Goal: Task Accomplishment & Management: Manage account settings

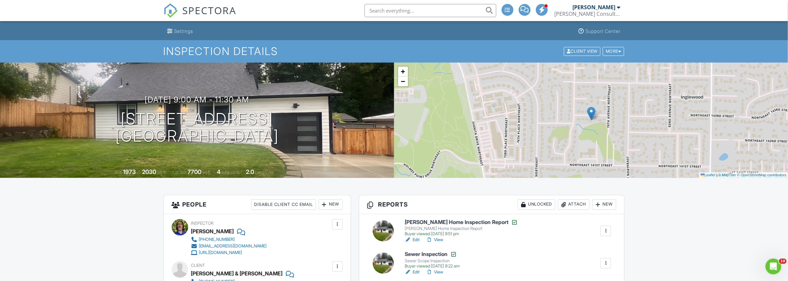
scroll to position [99, 0]
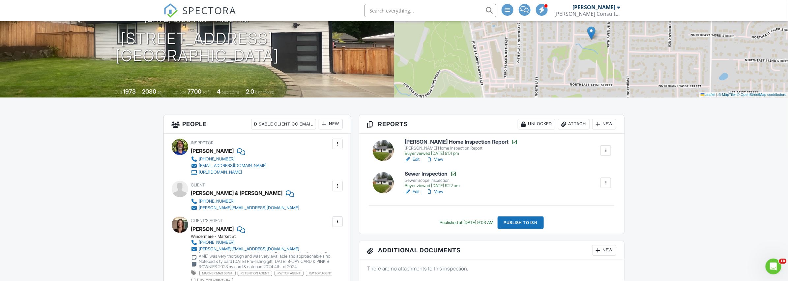
click at [443, 157] on link "View" at bounding box center [434, 159] width 17 height 7
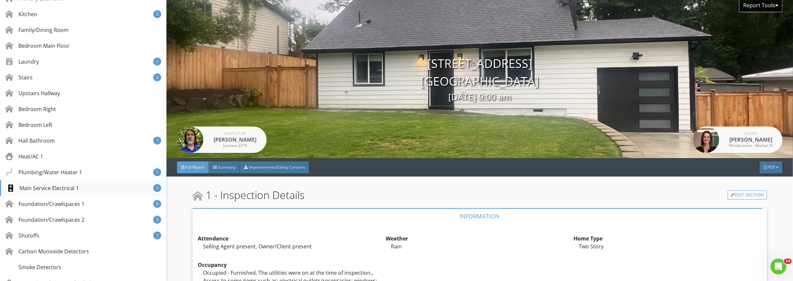
scroll to position [363, 0]
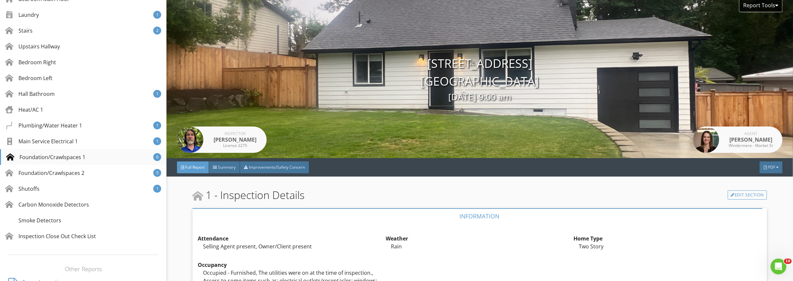
click at [55, 157] on div "Foundation/Crawlspaces 1" at bounding box center [45, 157] width 79 height 8
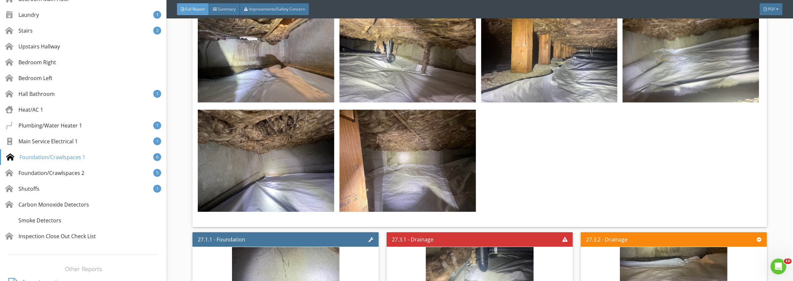
scroll to position [20293, 0]
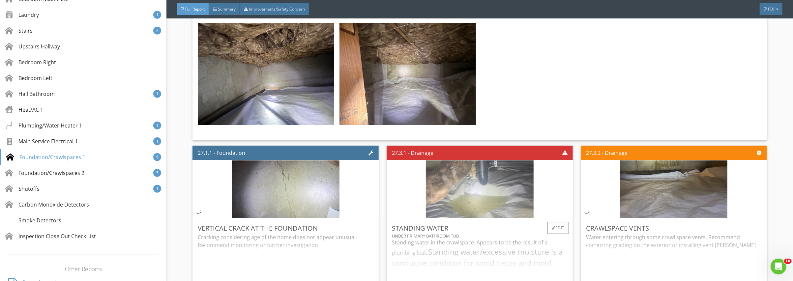
click at [474, 118] on img at bounding box center [479, 189] width 107 height 143
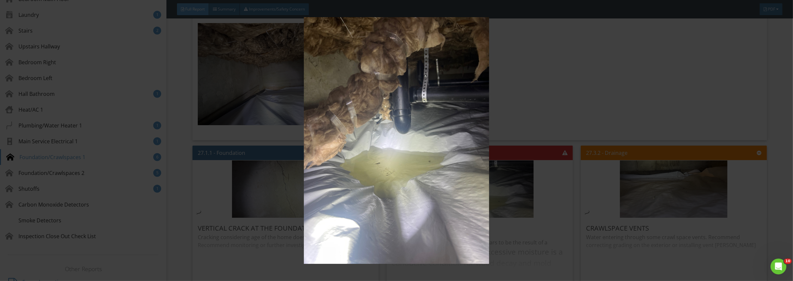
click at [388, 161] on img at bounding box center [396, 140] width 733 height 247
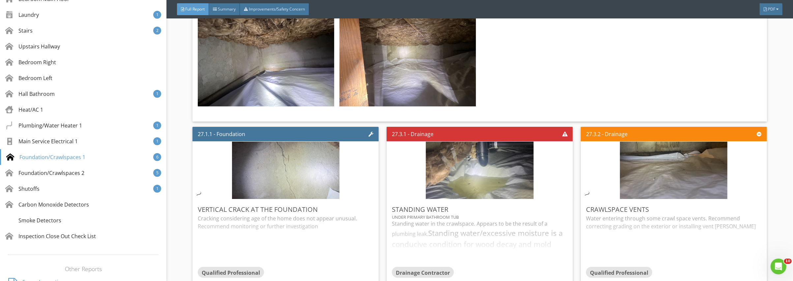
scroll to position [20425, 0]
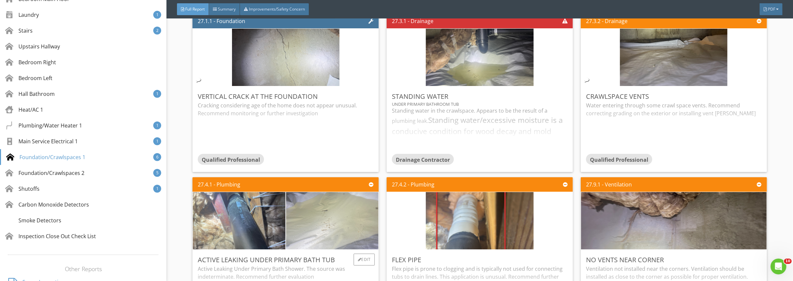
click at [348, 149] on img at bounding box center [331, 220] width 107 height 143
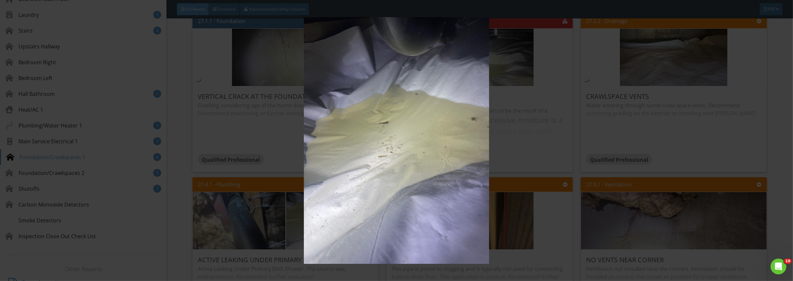
click at [401, 147] on img at bounding box center [396, 140] width 733 height 247
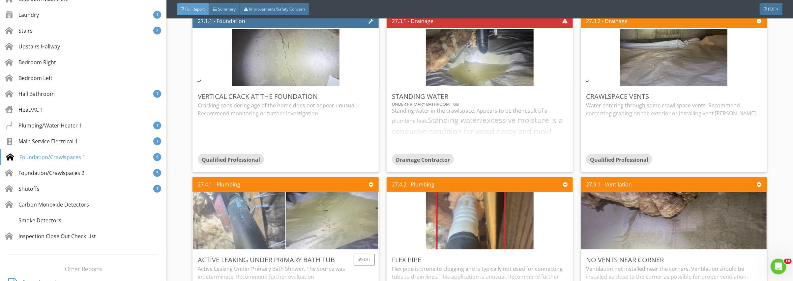
click at [249, 149] on img at bounding box center [239, 220] width 107 height 143
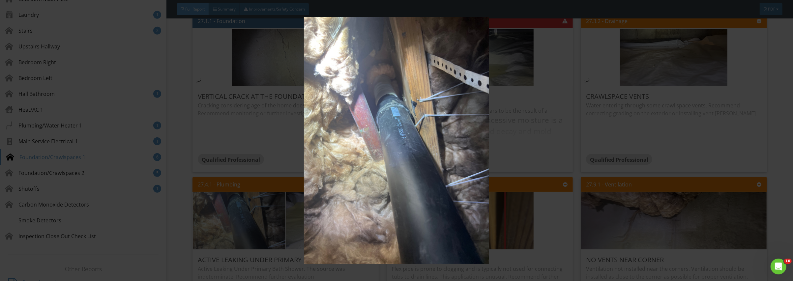
click at [251, 135] on img at bounding box center [396, 140] width 733 height 247
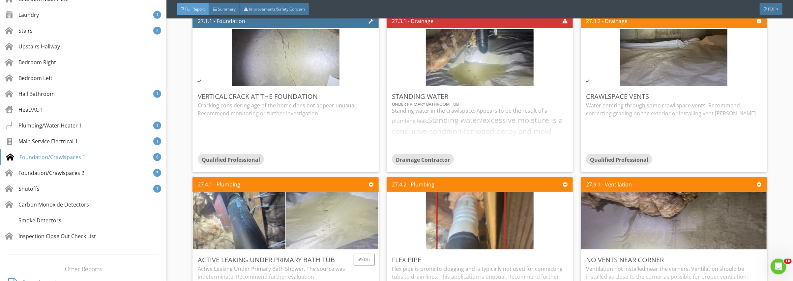
click at [349, 149] on img at bounding box center [331, 220] width 107 height 143
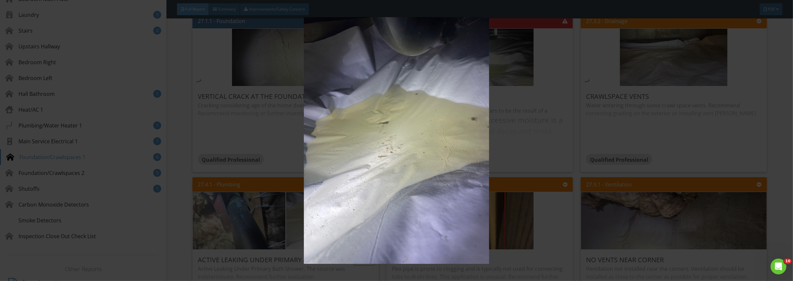
click at [349, 132] on img at bounding box center [396, 140] width 733 height 247
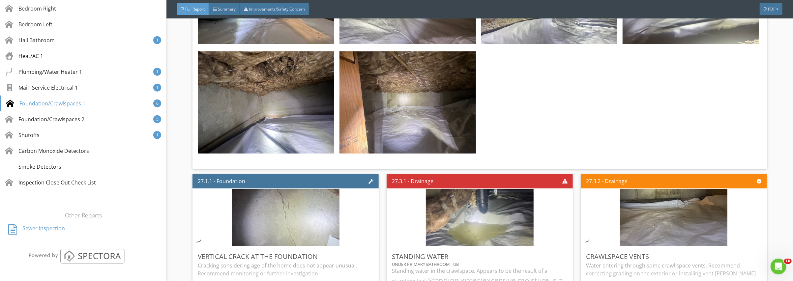
scroll to position [20227, 0]
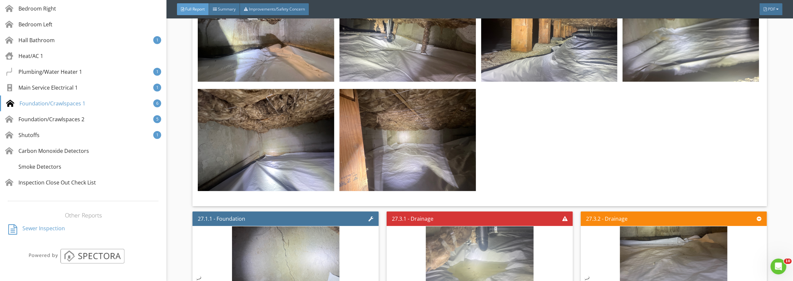
click at [472, 184] on img at bounding box center [479, 255] width 107 height 143
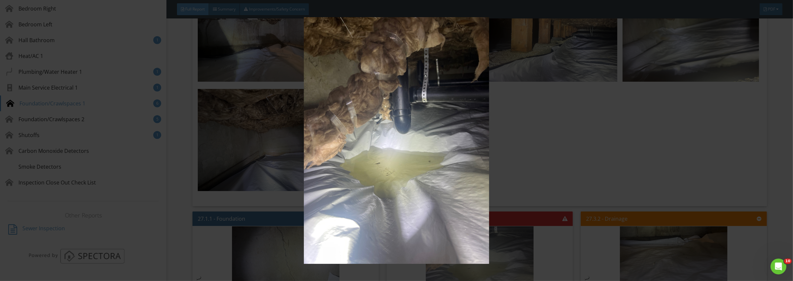
click at [472, 156] on img at bounding box center [396, 140] width 733 height 247
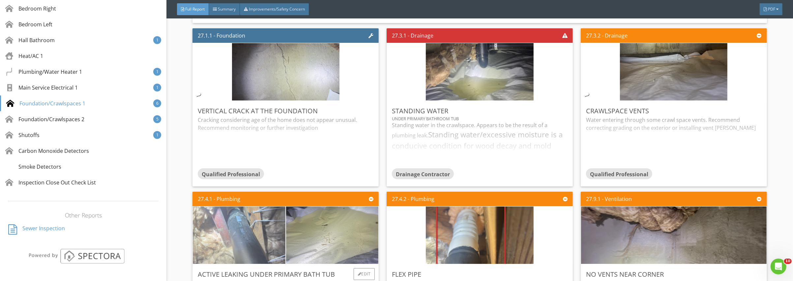
scroll to position [20425, 0]
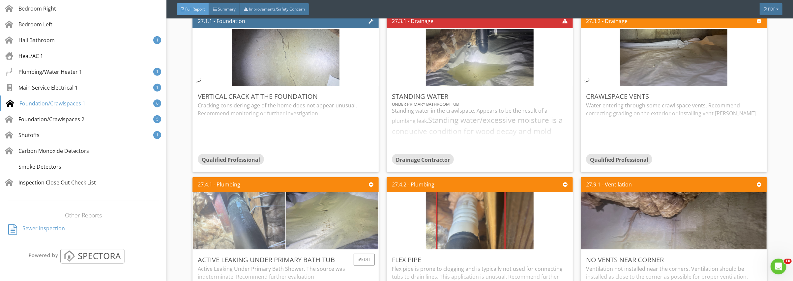
click at [230, 149] on img at bounding box center [239, 220] width 107 height 143
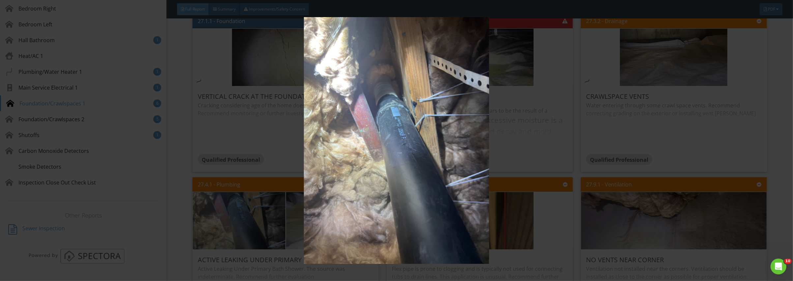
click at [239, 140] on img at bounding box center [396, 140] width 733 height 247
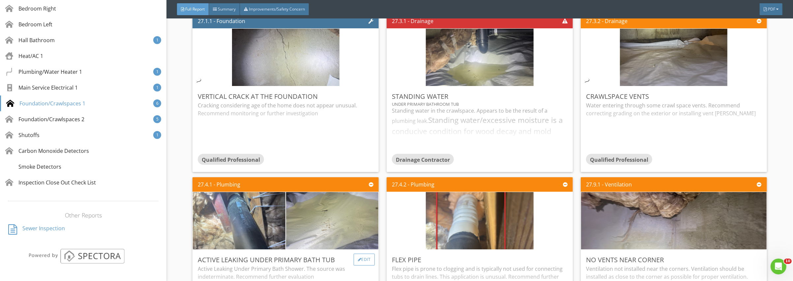
click at [363, 254] on div "Edit" at bounding box center [364, 260] width 21 height 12
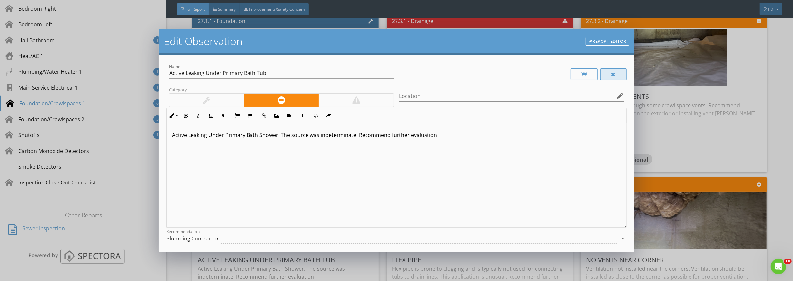
click at [600, 73] on div at bounding box center [613, 74] width 26 height 12
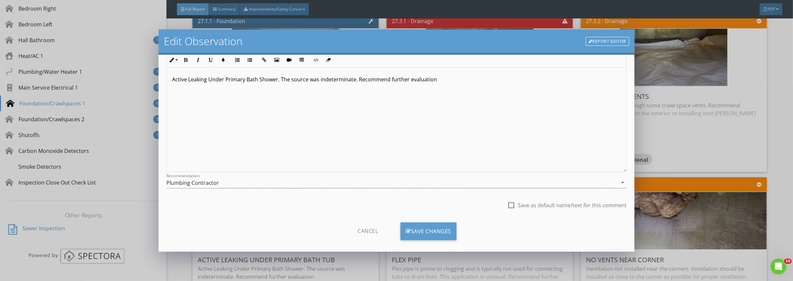
scroll to position [62, 0]
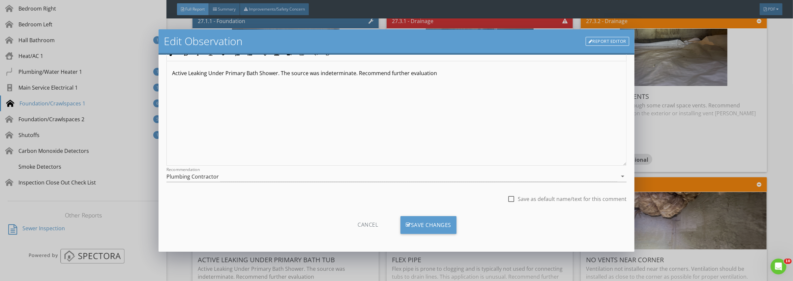
drag, startPoint x: 459, startPoint y: 223, endPoint x: 461, endPoint y: 213, distance: 10.2
click at [459, 223] on div "Cancel Save Changes" at bounding box center [396, 227] width 460 height 23
click at [416, 223] on div "Save Changes" at bounding box center [428, 225] width 56 height 18
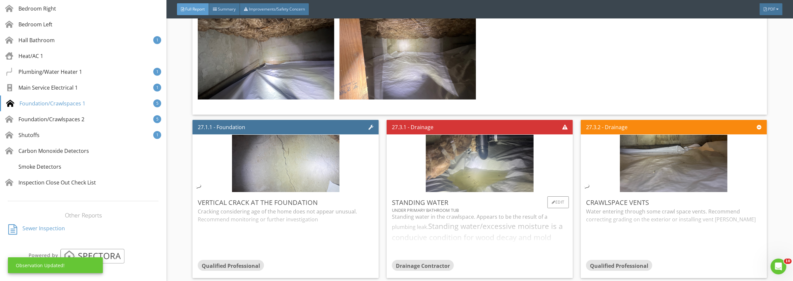
scroll to position [20293, 0]
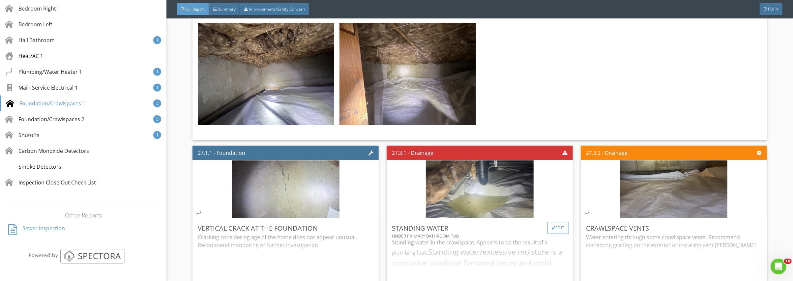
click at [554, 222] on div "Edit" at bounding box center [557, 228] width 21 height 12
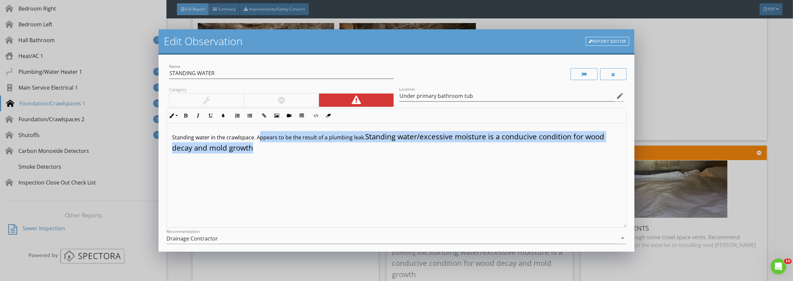
drag, startPoint x: 257, startPoint y: 135, endPoint x: 260, endPoint y: 145, distance: 10.2
click at [260, 145] on p "Standing water in the crawlspace. Appears to be the result of a plumbing leak. …" at bounding box center [396, 142] width 449 height 22
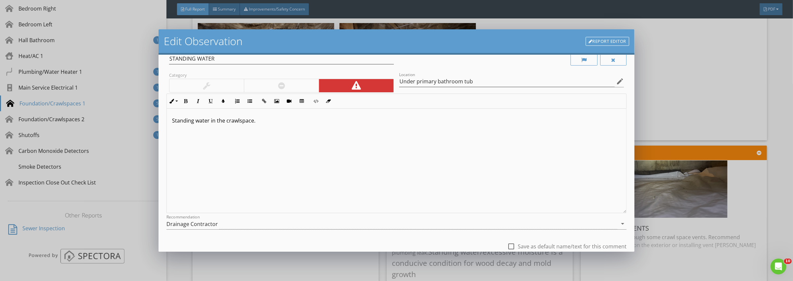
scroll to position [62, 0]
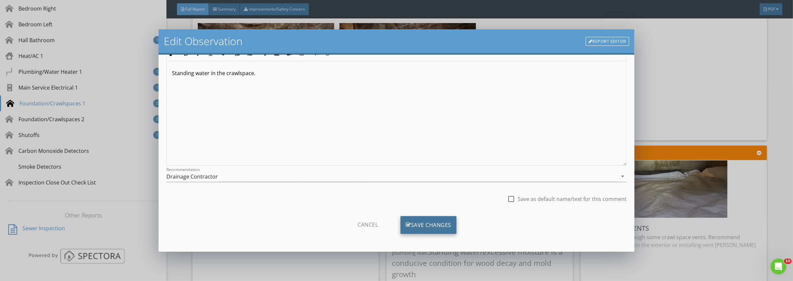
drag, startPoint x: 417, startPoint y: 228, endPoint x: 311, endPoint y: 183, distance: 115.0
click at [417, 228] on div "Save Changes" at bounding box center [428, 225] width 56 height 18
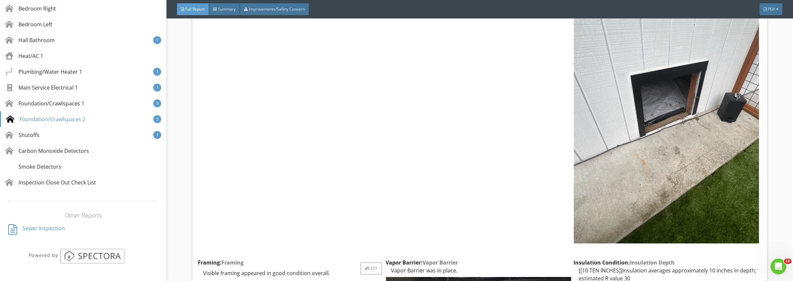
scroll to position [20854, 0]
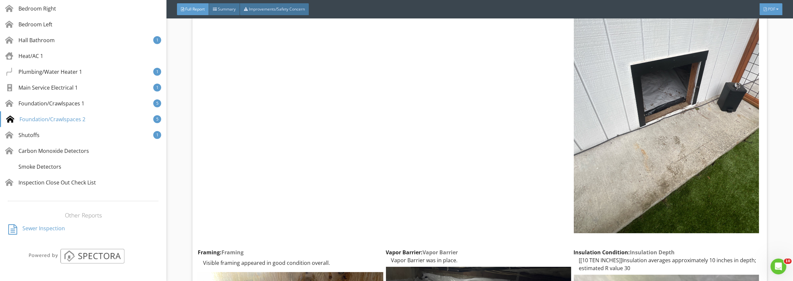
click at [771, 8] on span "PDF" at bounding box center [771, 9] width 7 height 6
click at [757, 50] on div "Refresh PDFs" at bounding box center [762, 50] width 42 height 8
click at [42, 228] on div "Sewer Inspection" at bounding box center [43, 229] width 43 height 11
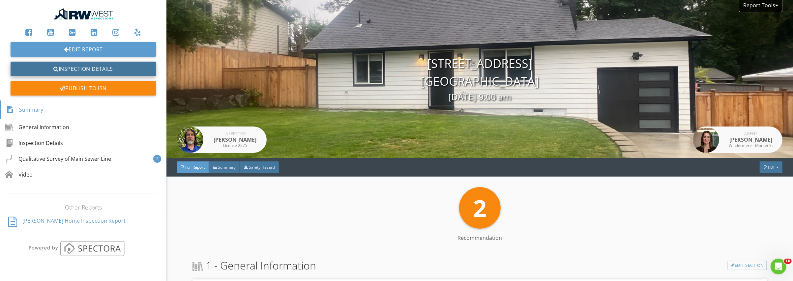
drag, startPoint x: 108, startPoint y: 66, endPoint x: 112, endPoint y: 64, distance: 3.7
click at [108, 66] on link "Inspection Details" at bounding box center [83, 69] width 145 height 15
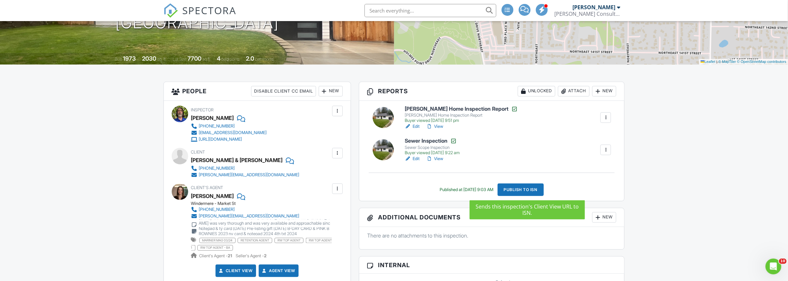
click at [534, 190] on div "Publish to ISN" at bounding box center [521, 190] width 46 height 13
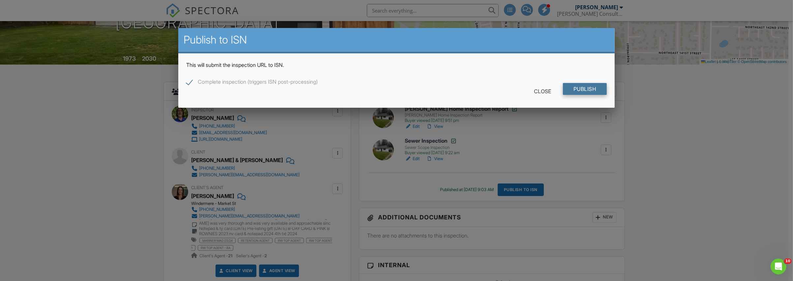
click at [584, 90] on input "Publish" at bounding box center [585, 89] width 44 height 12
